Goal: Information Seeking & Learning: Understand process/instructions

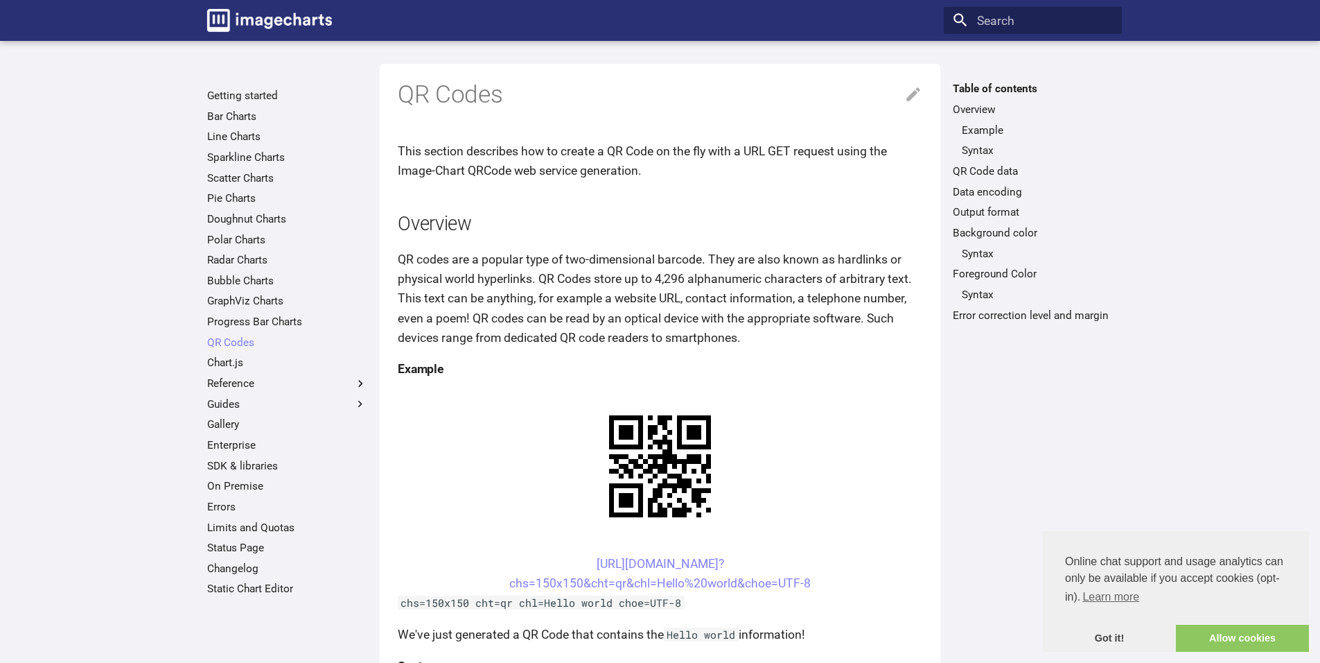
scroll to position [898, 0]
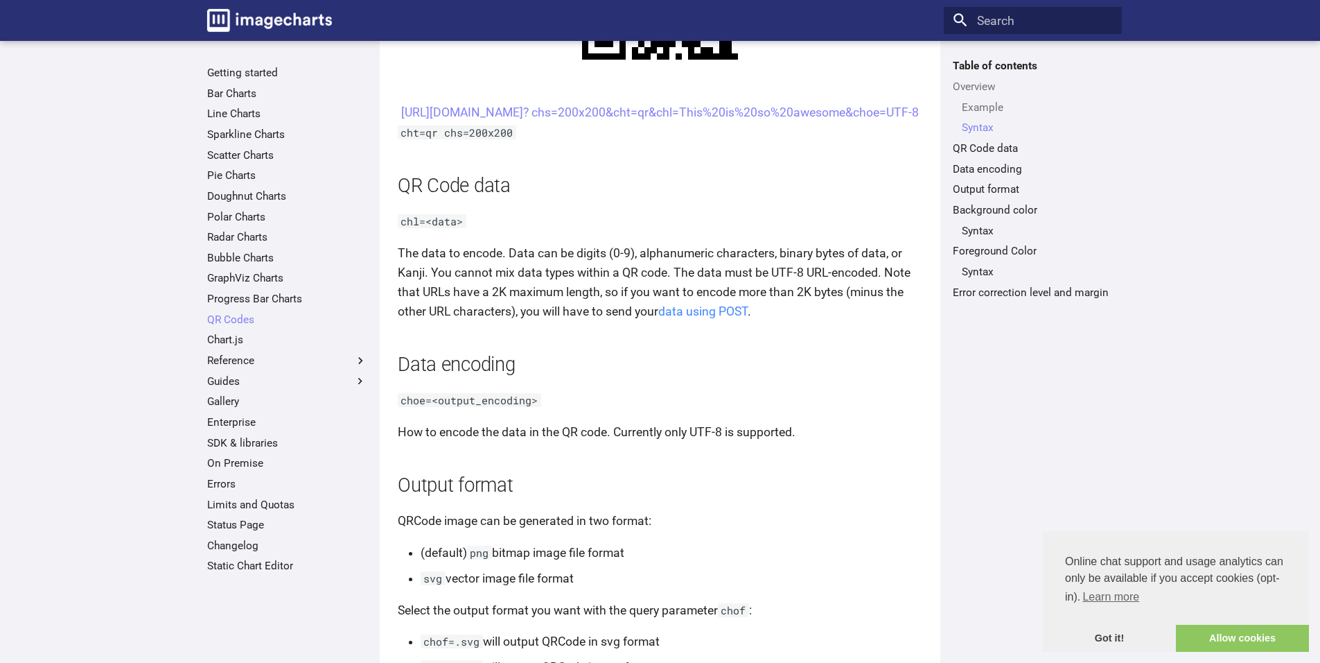
click at [697, 318] on link "data using POST" at bounding box center [703, 311] width 89 height 14
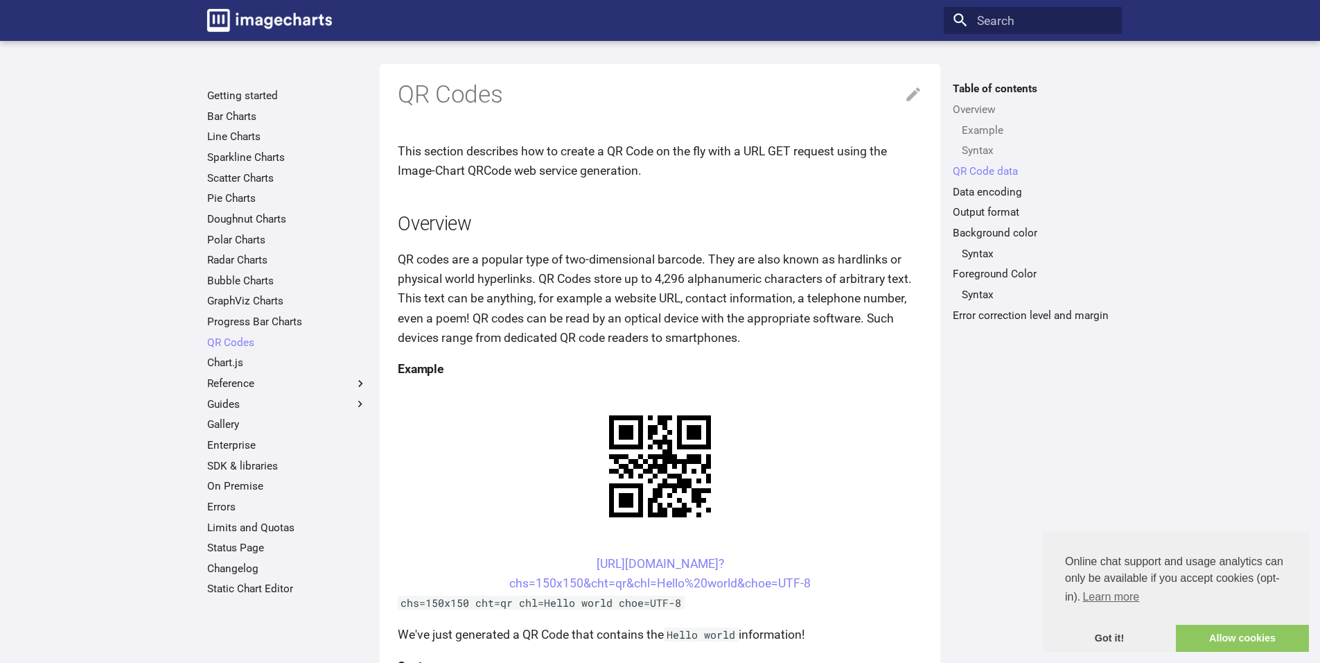
scroll to position [1117, 0]
